Goal: Information Seeking & Learning: Learn about a topic

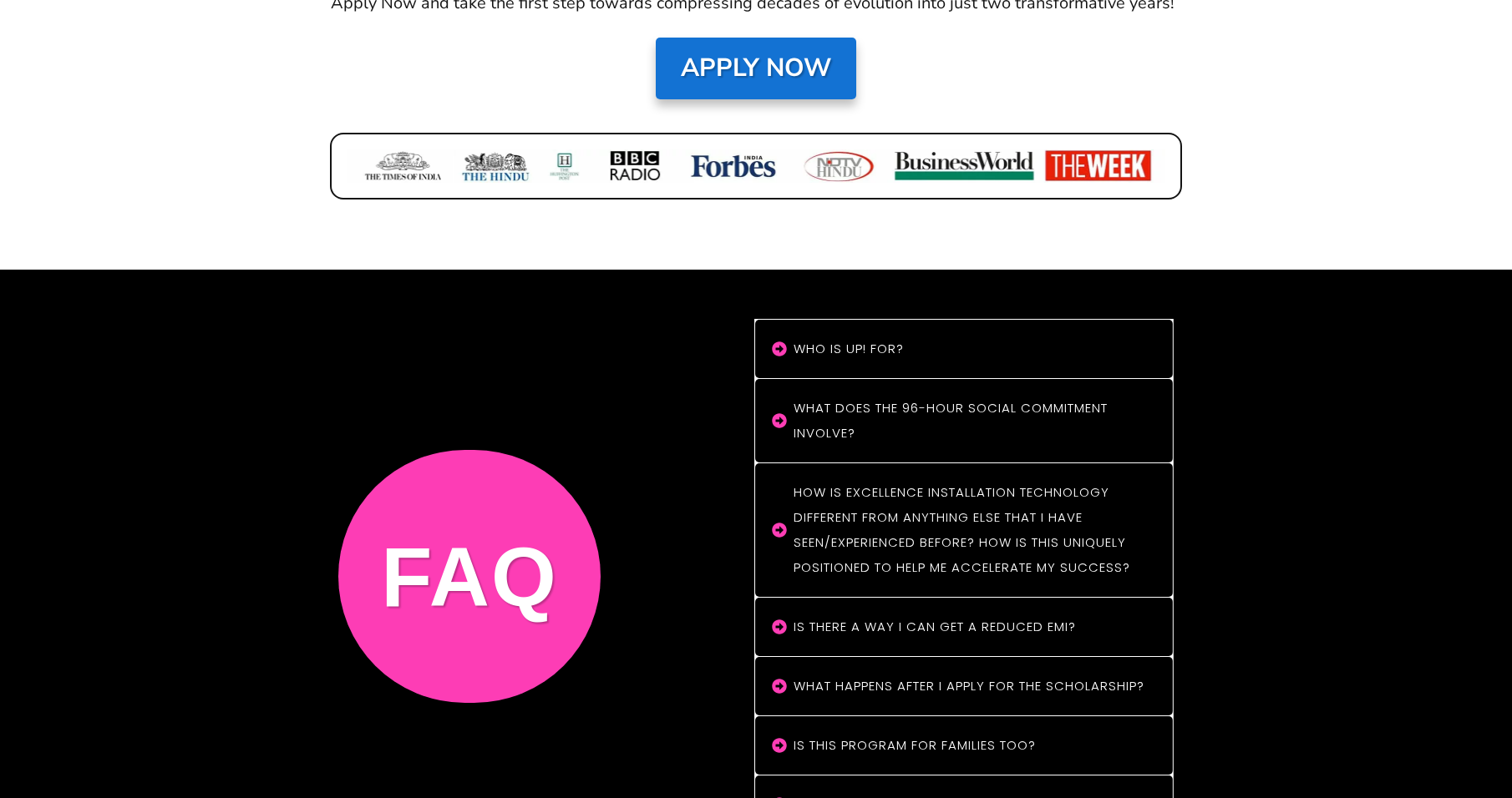
scroll to position [13722, 0]
click at [879, 378] on "What does the 96-hour social commitment involve?" at bounding box center [963, 419] width 418 height 83
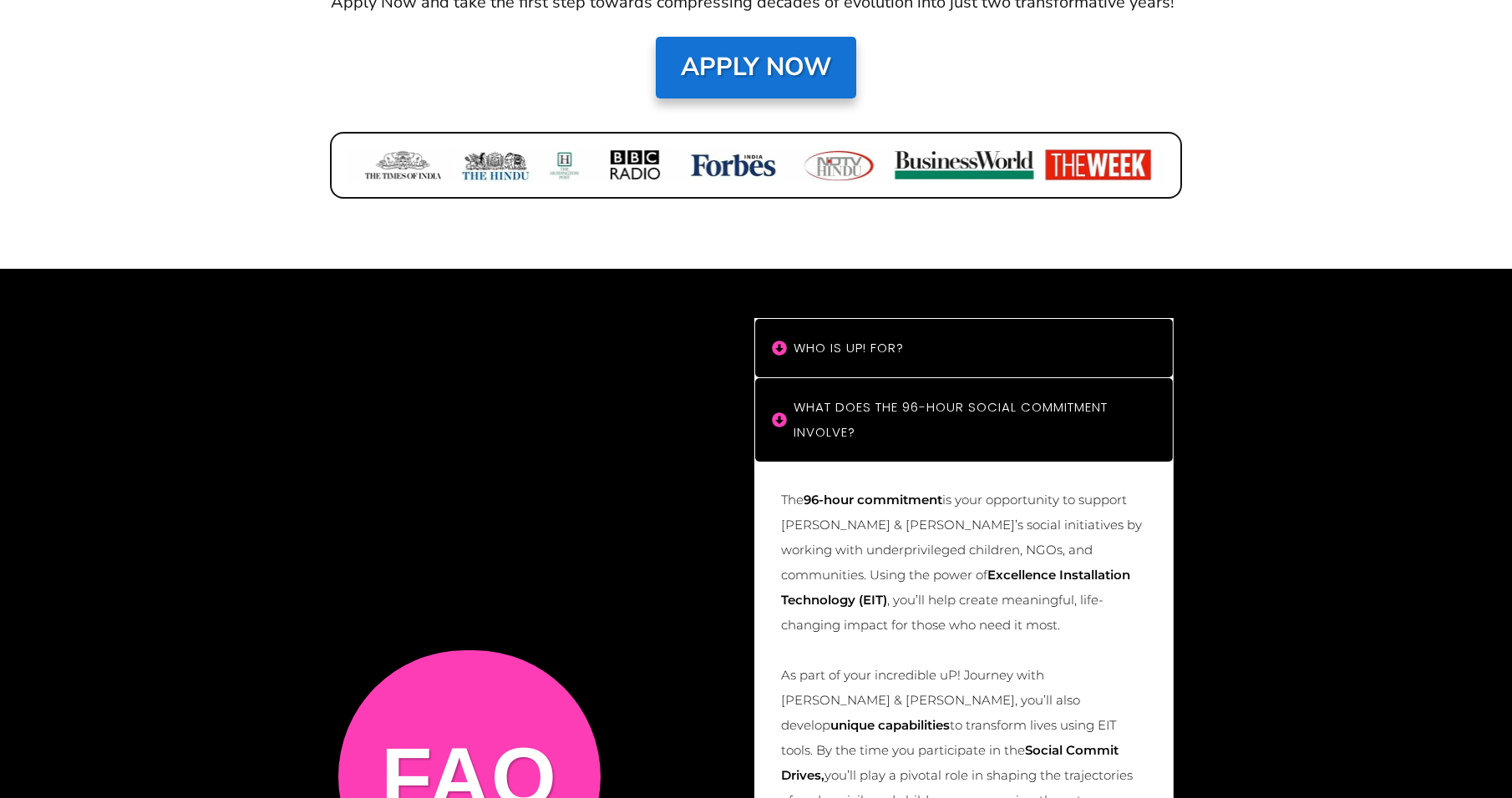
click at [888, 335] on h4 "Who is uP! For?" at bounding box center [972, 347] width 358 height 25
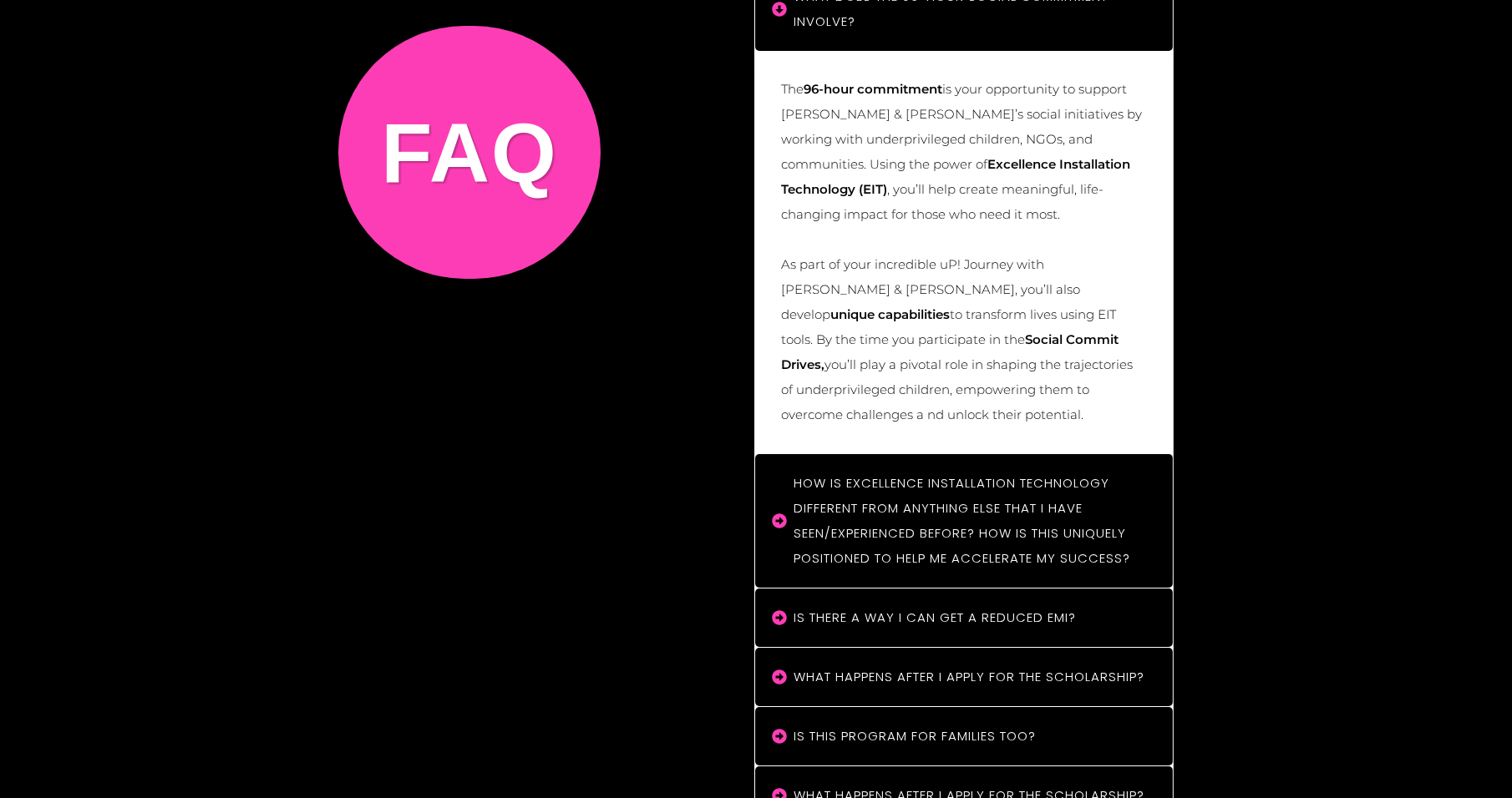
scroll to position [14590, 0]
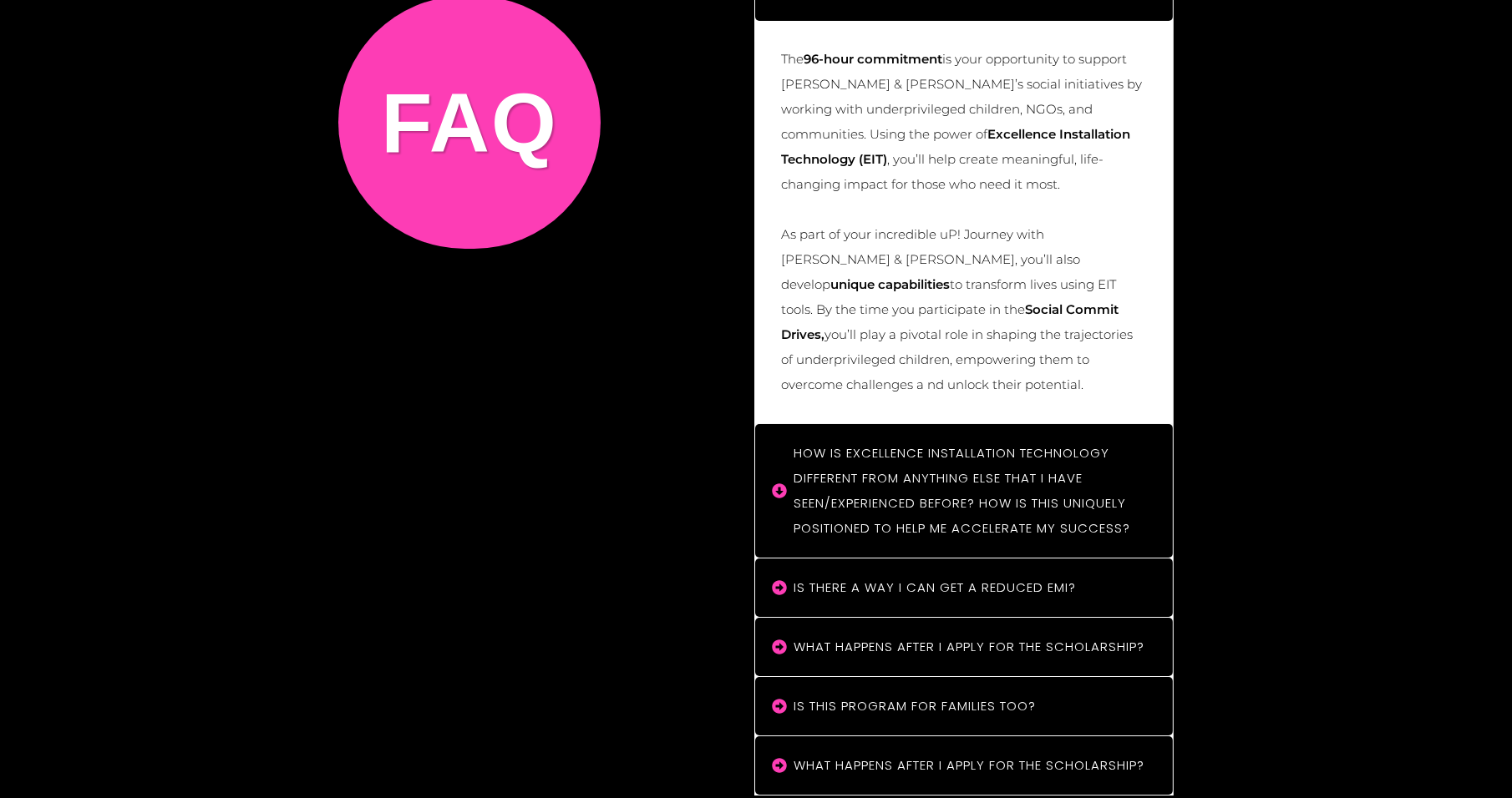
click at [996, 441] on h4 "How is Excellence Installation Technology different from anything else that I h…" at bounding box center [972, 491] width 358 height 100
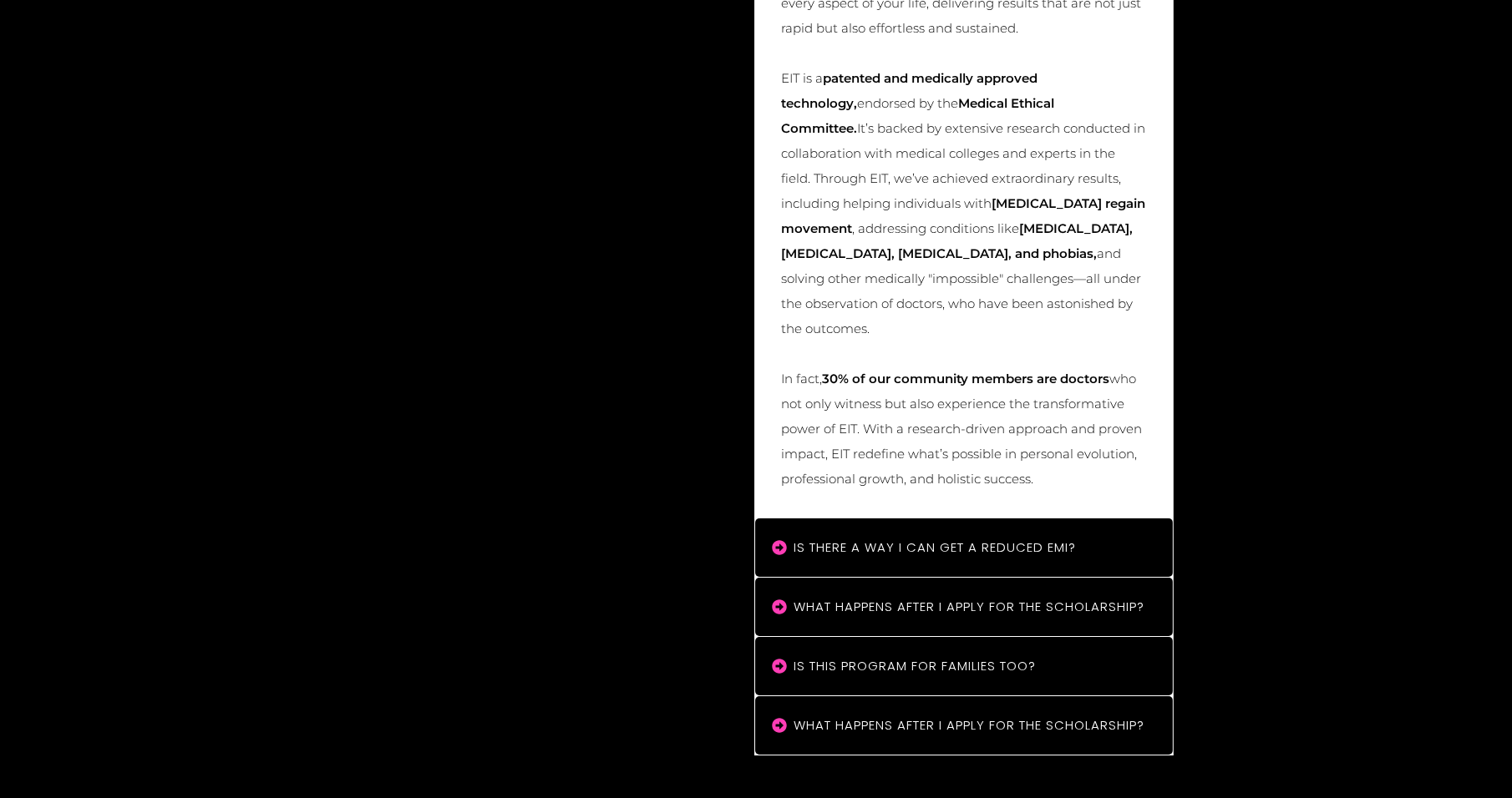
scroll to position [15292, 0]
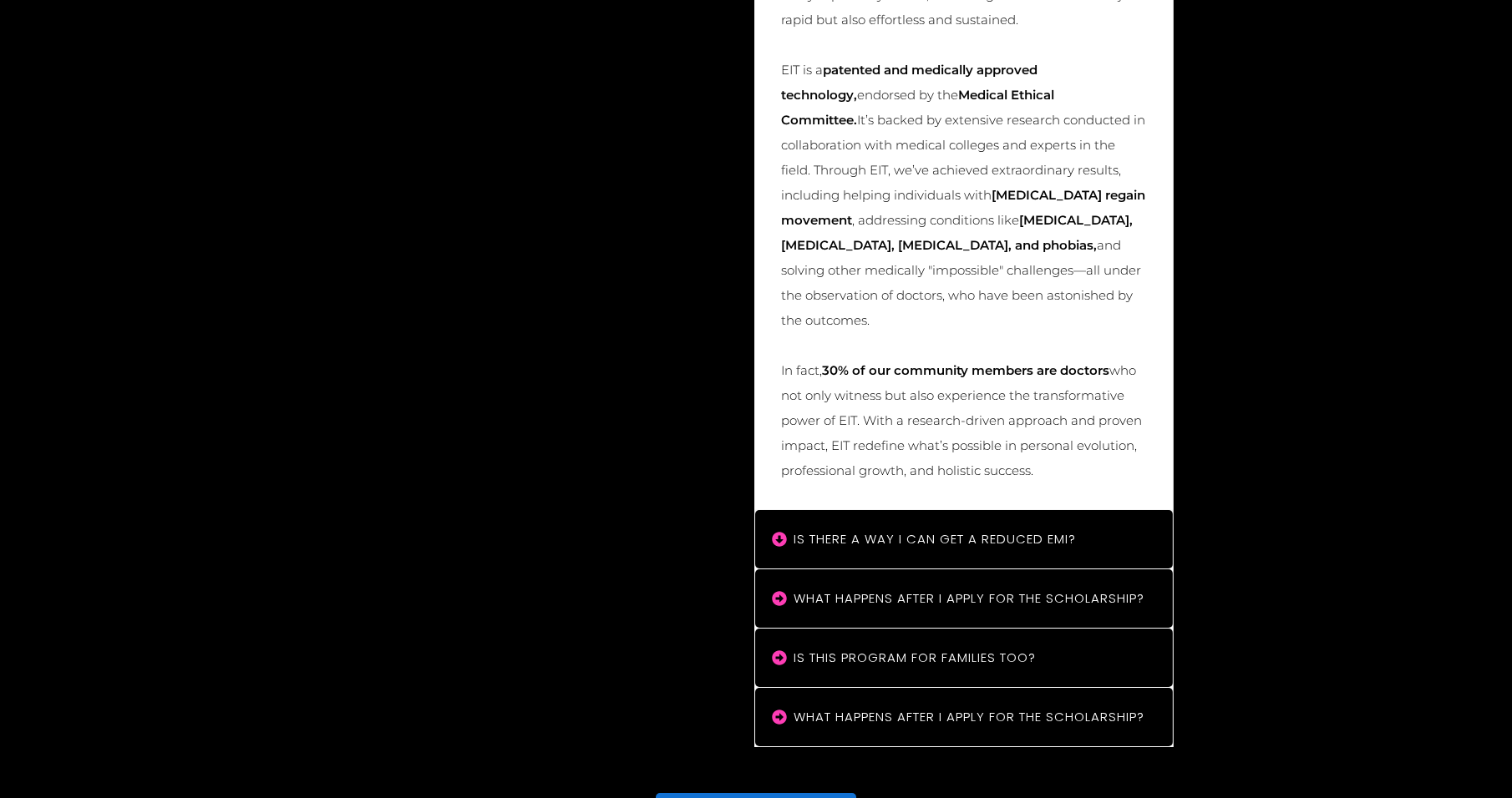
click at [988, 527] on h4 "Is there a way I can get a reduced EMI?" at bounding box center [972, 539] width 358 height 25
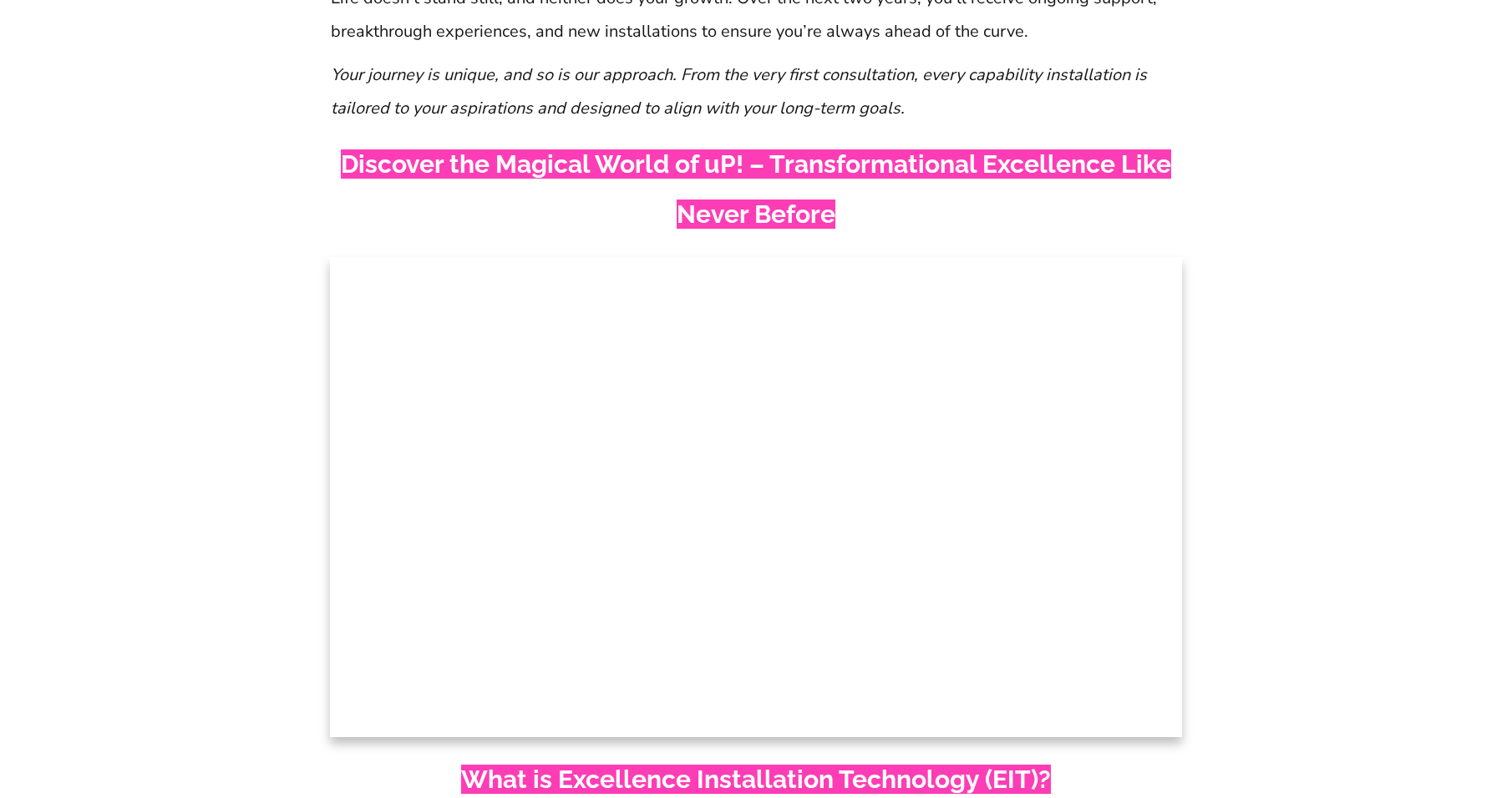
scroll to position [3139, 0]
